Goal: Task Accomplishment & Management: Use online tool/utility

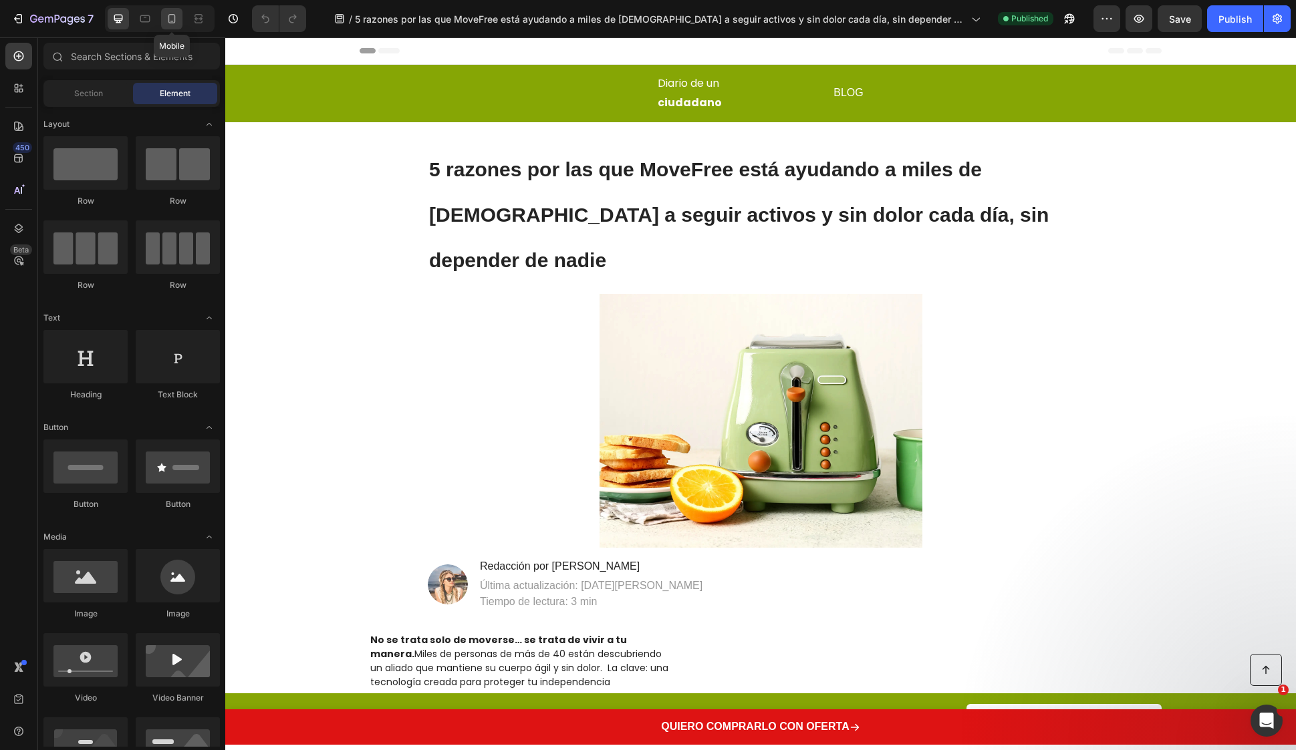
click at [177, 19] on icon at bounding box center [171, 18] width 13 height 13
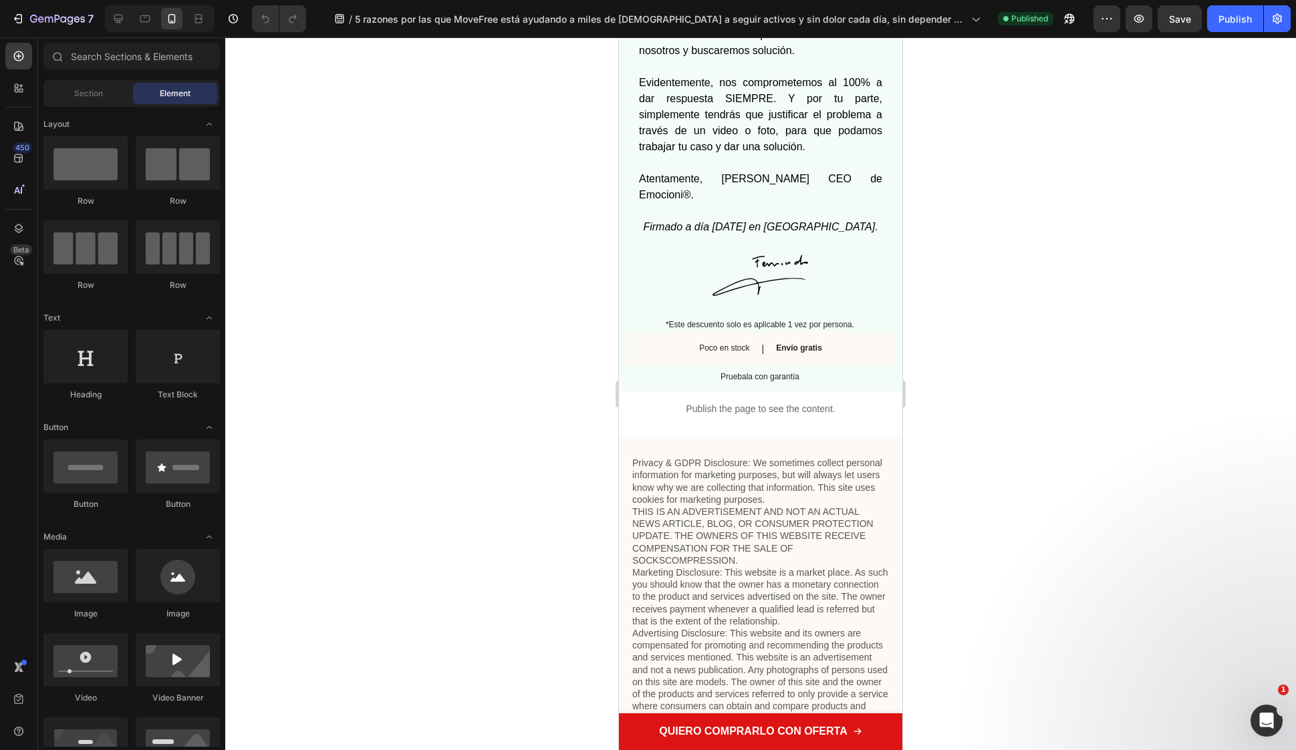
scroll to position [8792, 0]
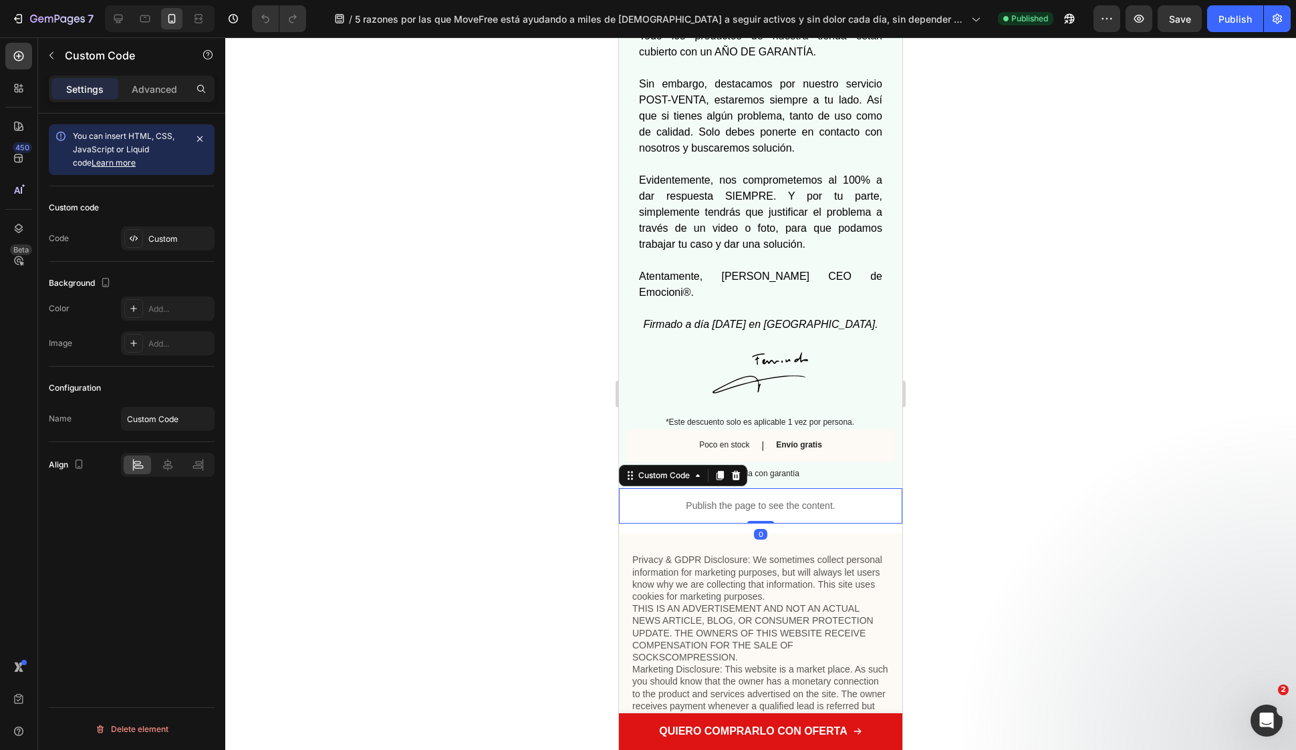
click at [748, 504] on p "Publish the page to see the content." at bounding box center [760, 506] width 283 height 14
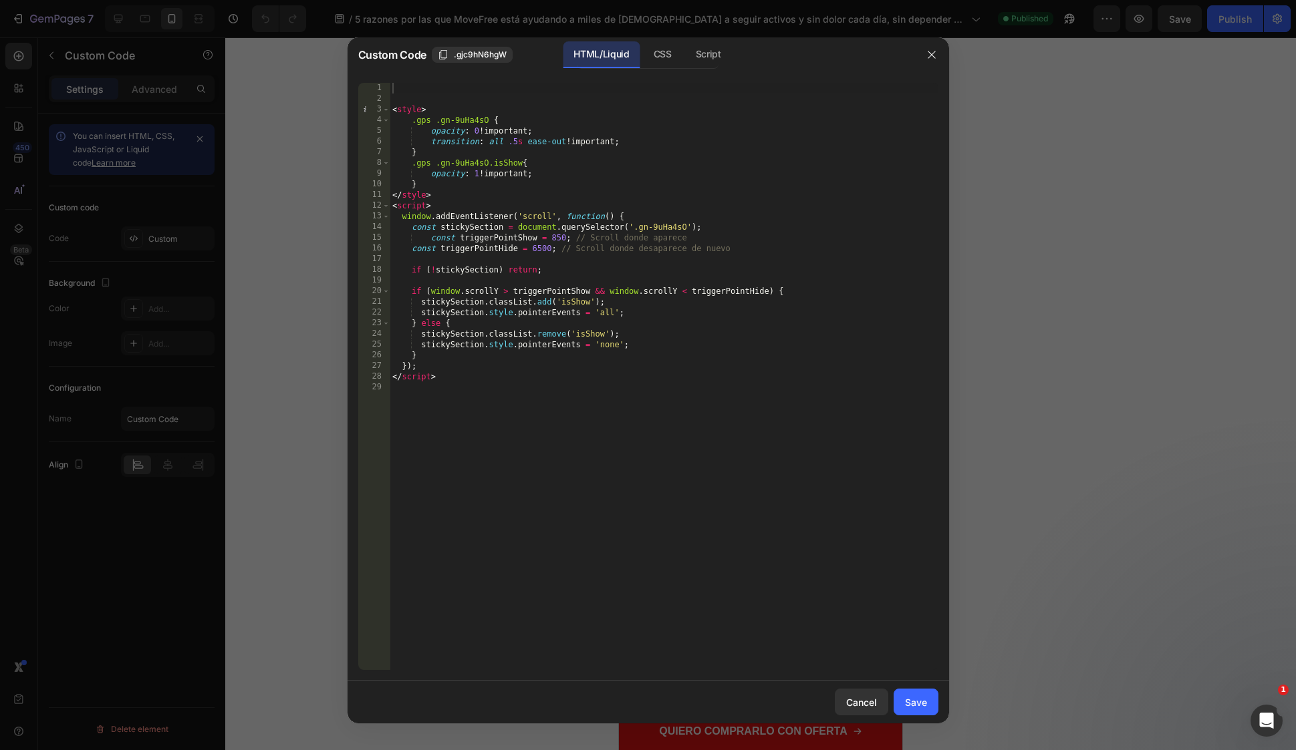
click at [555, 238] on div "< style > .gps .gn-9uHa4sO { opacity : 0 !important ; transition : all .5 s eas…" at bounding box center [664, 387] width 549 height 609
type textarea "const triggerPointShow = 350; // Scroll donde aparece"
click at [928, 704] on button "Save" at bounding box center [916, 702] width 45 height 27
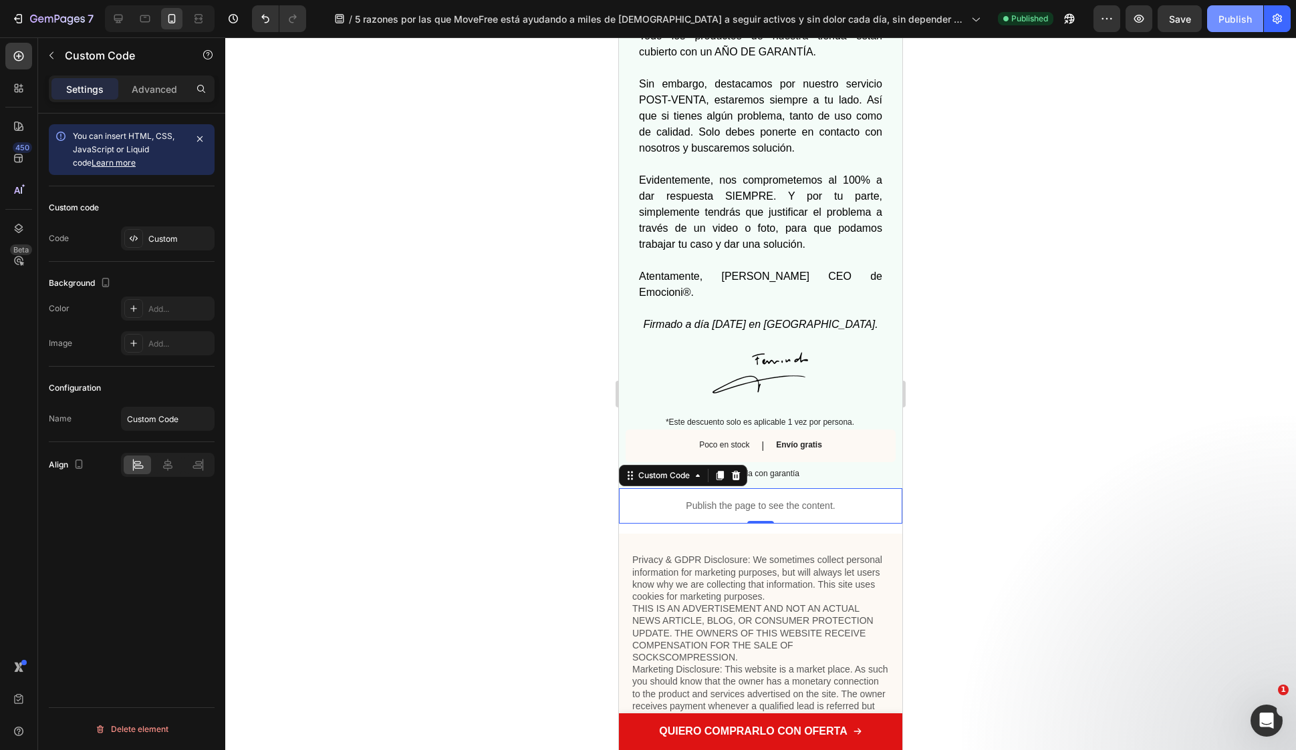
click at [1246, 27] on button "Publish" at bounding box center [1235, 18] width 56 height 27
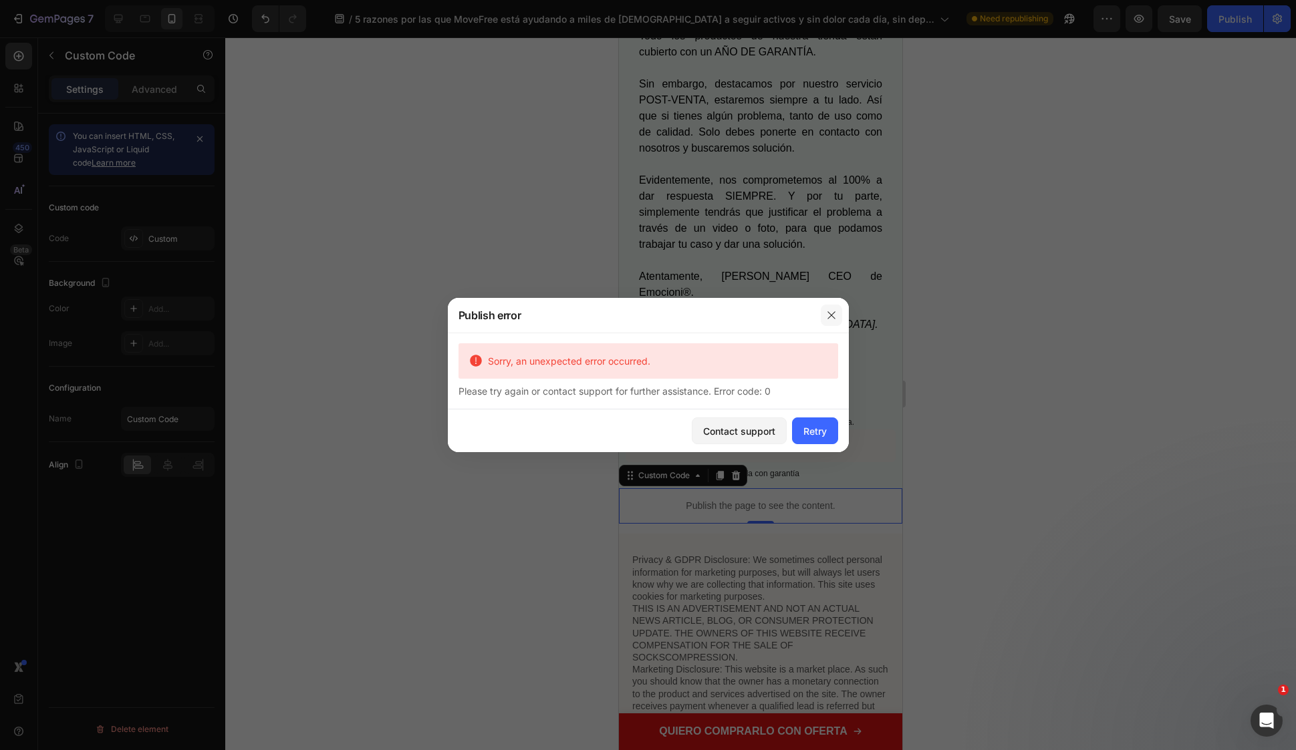
click at [831, 316] on icon "button" at bounding box center [831, 315] width 11 height 11
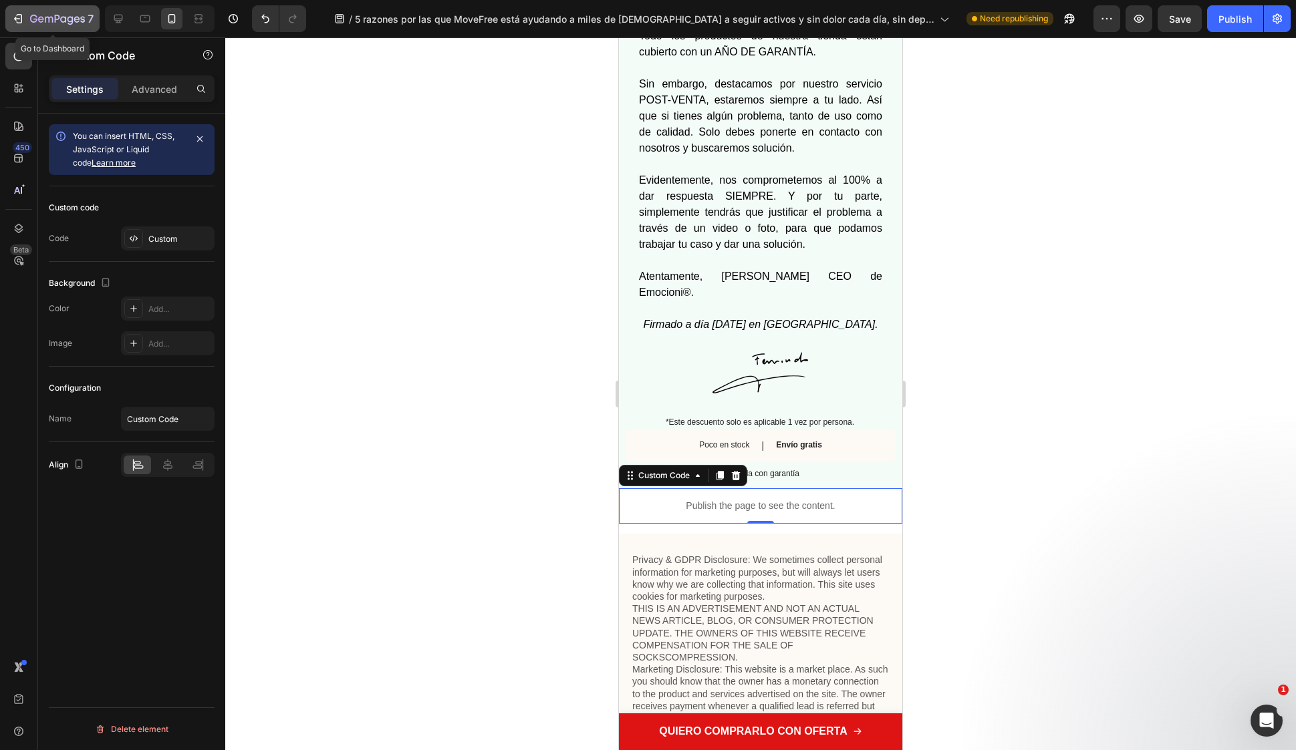
click at [65, 23] on icon "button" at bounding box center [57, 19] width 55 height 11
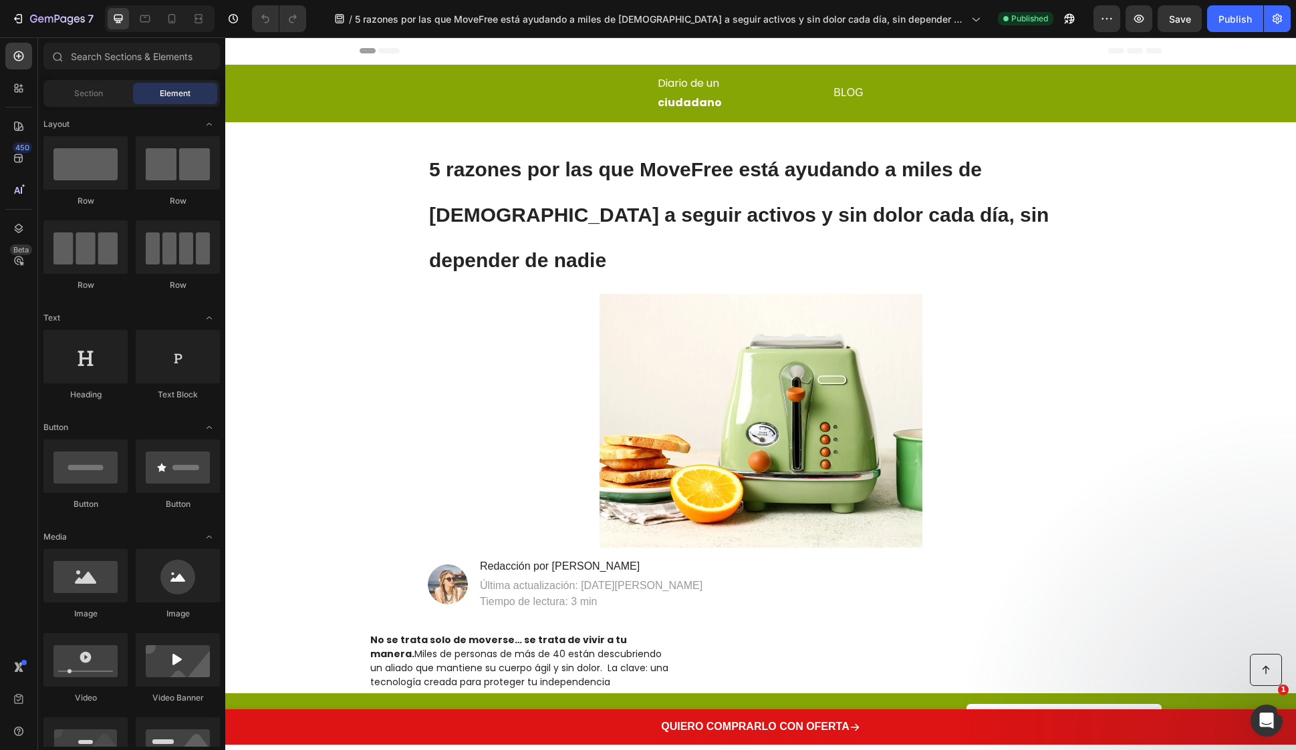
click at [173, 33] on div "7 Version history / 5 razones por las que MoveFree está ayudando a miles de [DE…" at bounding box center [648, 19] width 1296 height 38
click at [178, 23] on icon at bounding box center [171, 18] width 13 height 13
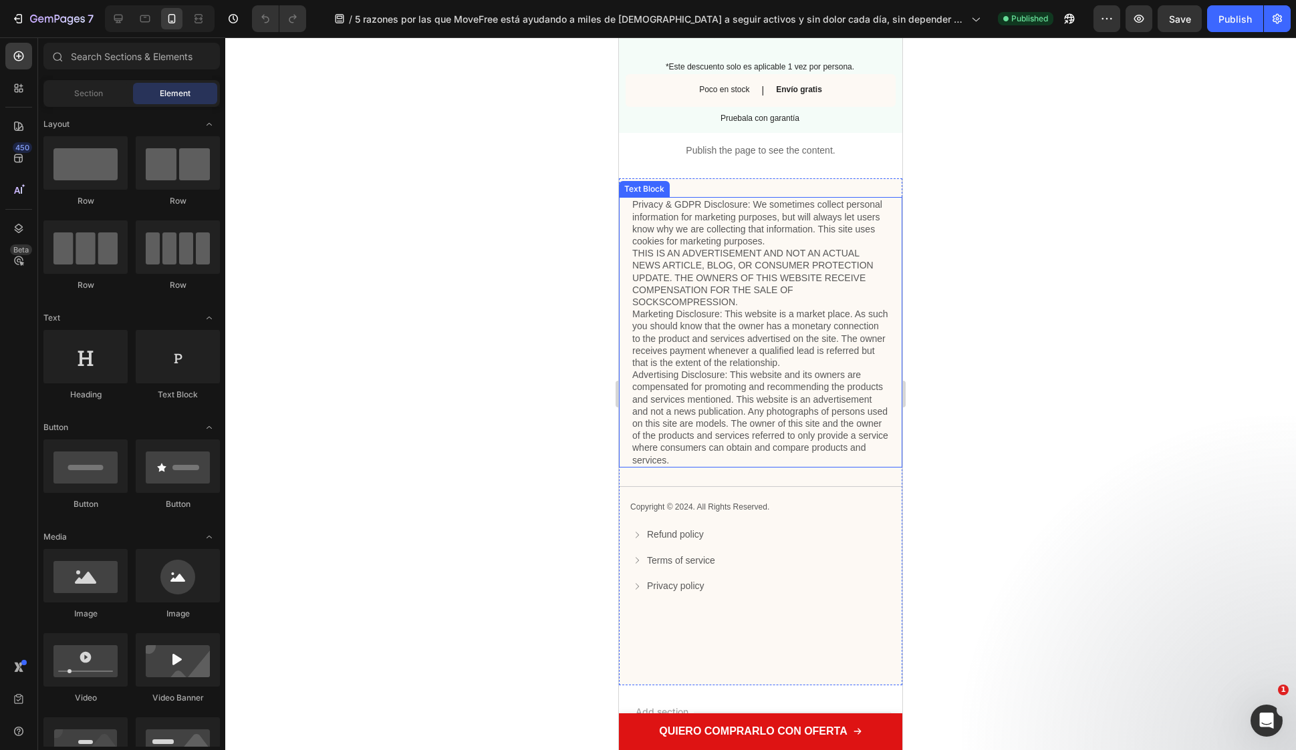
scroll to position [9198, 0]
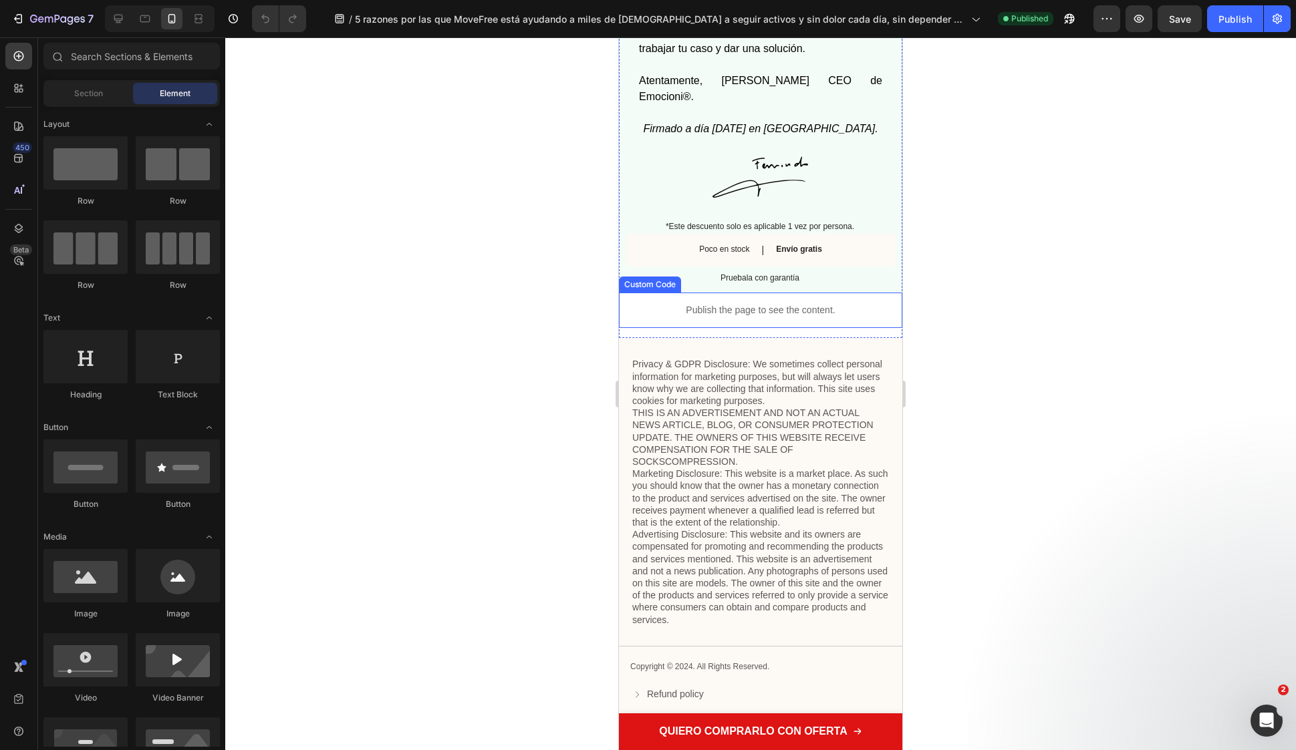
click at [813, 308] on p "Publish the page to see the content." at bounding box center [760, 310] width 283 height 14
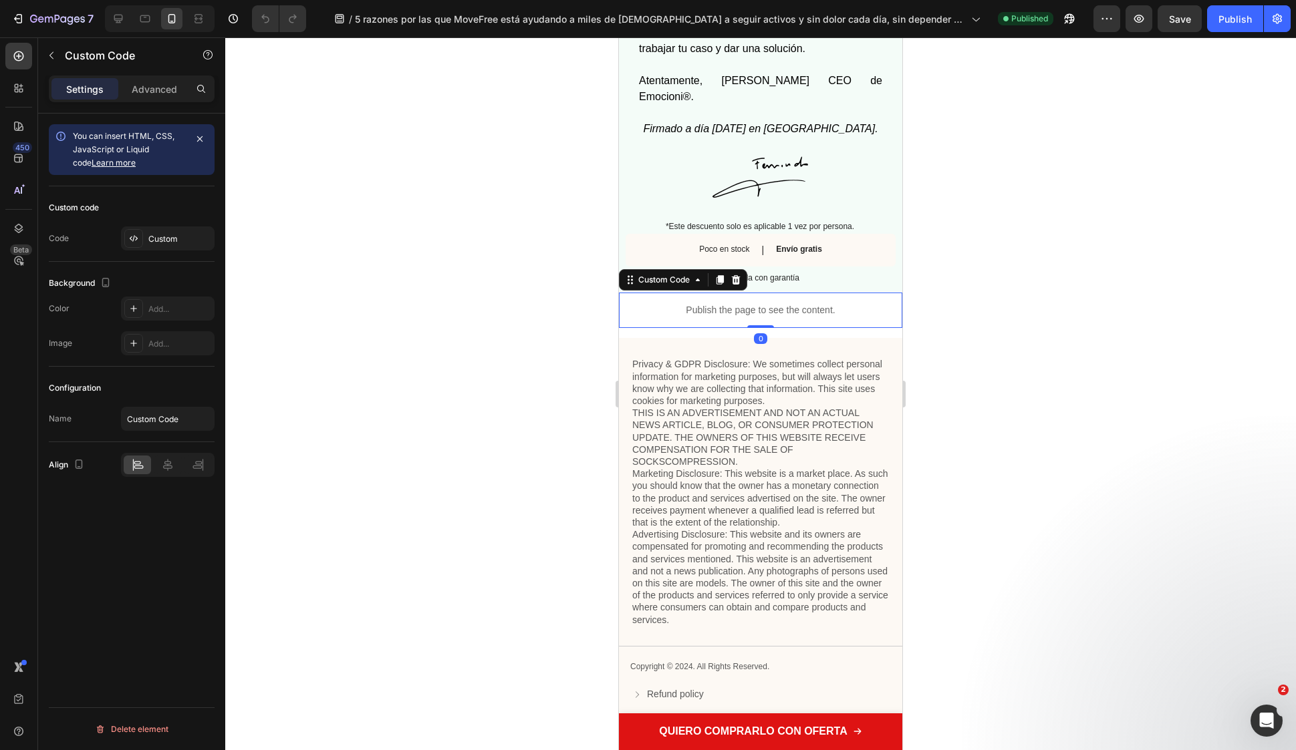
click at [813, 308] on p "Publish the page to see the content." at bounding box center [760, 310] width 283 height 14
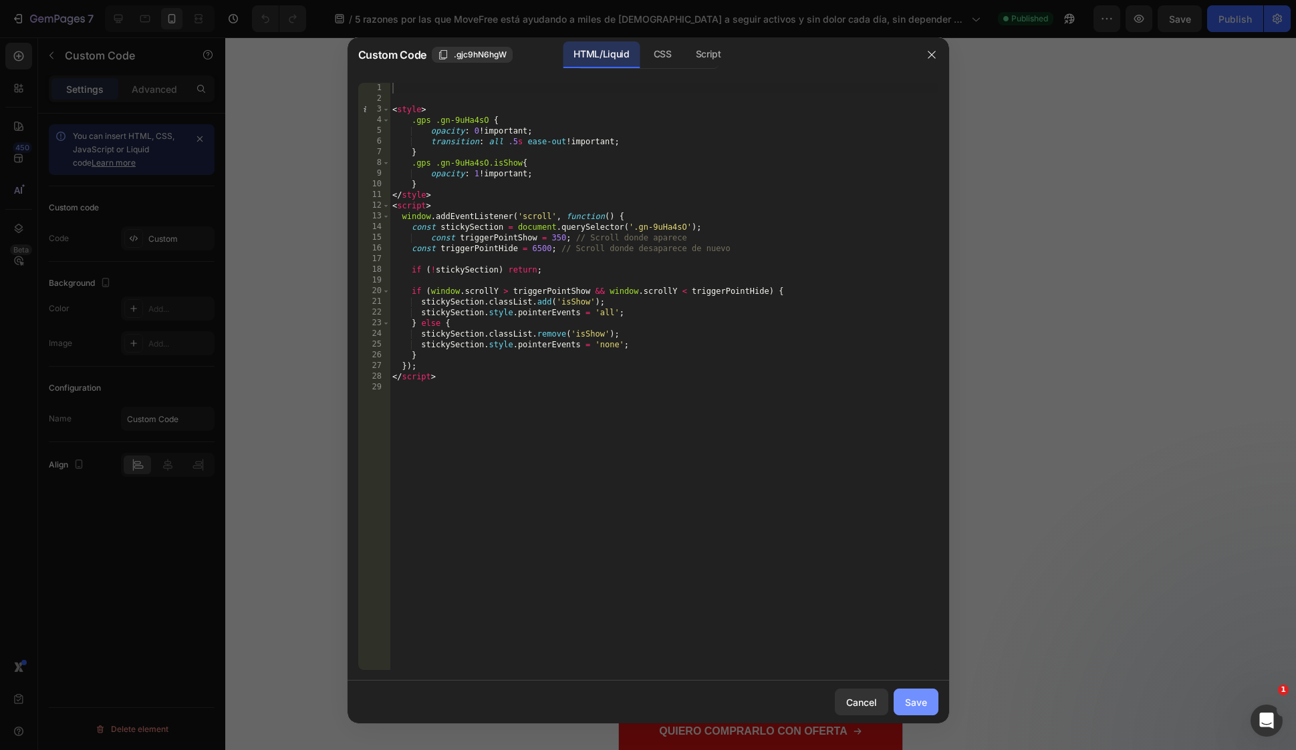
click at [930, 702] on button "Save" at bounding box center [916, 702] width 45 height 27
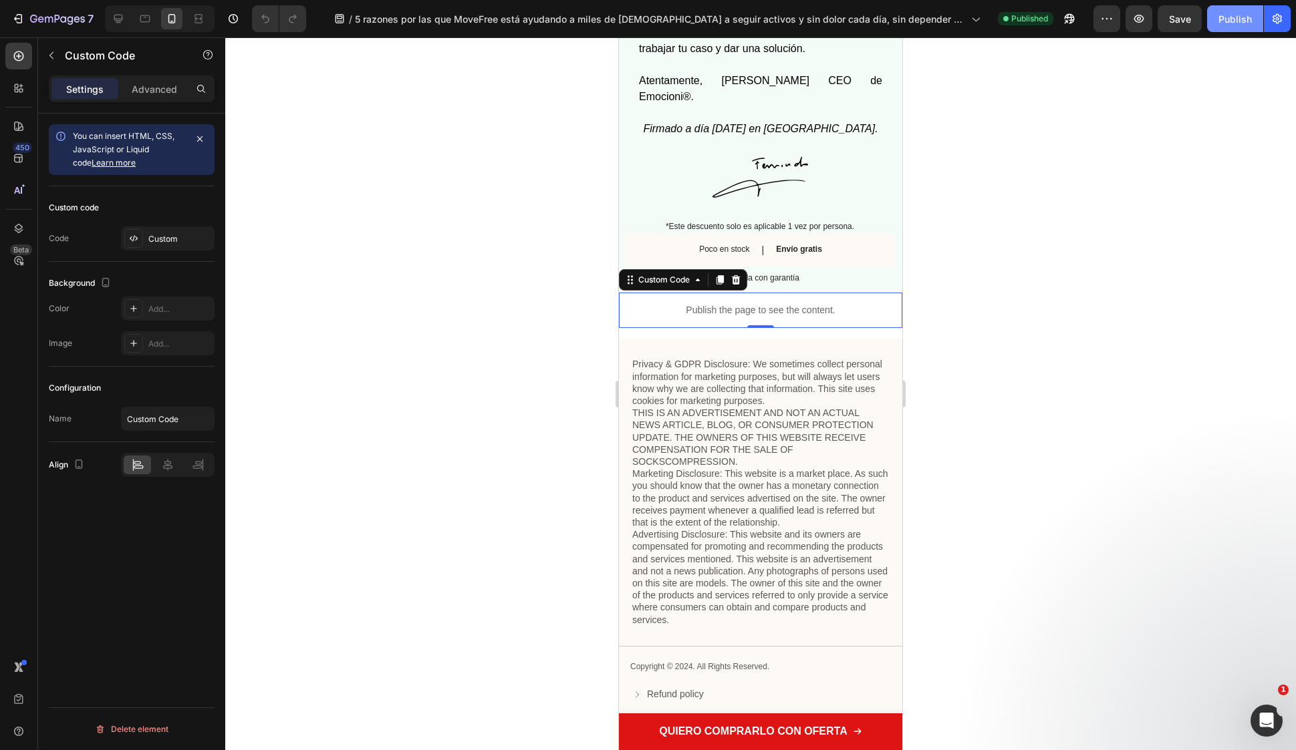
click at [1228, 22] on div "Publish" at bounding box center [1234, 19] width 33 height 14
